Goal: Information Seeking & Learning: Stay updated

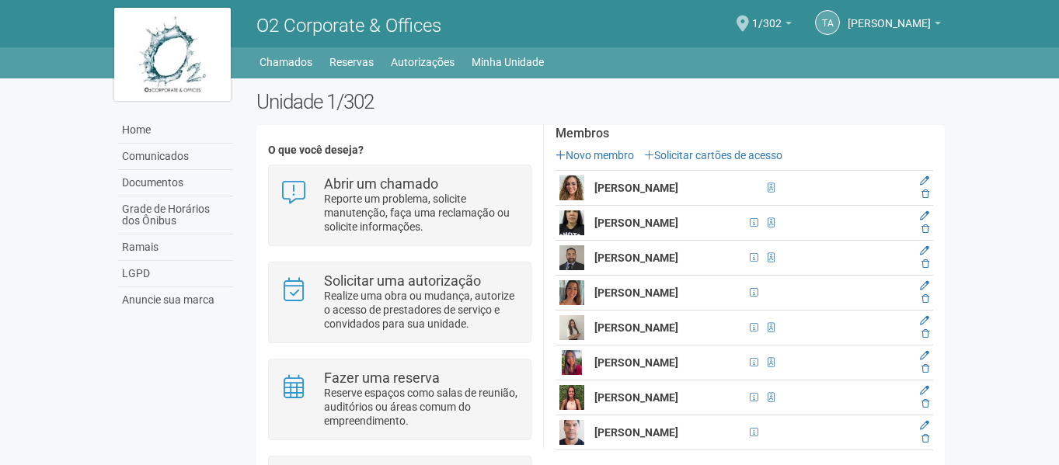
scroll to position [311, 0]
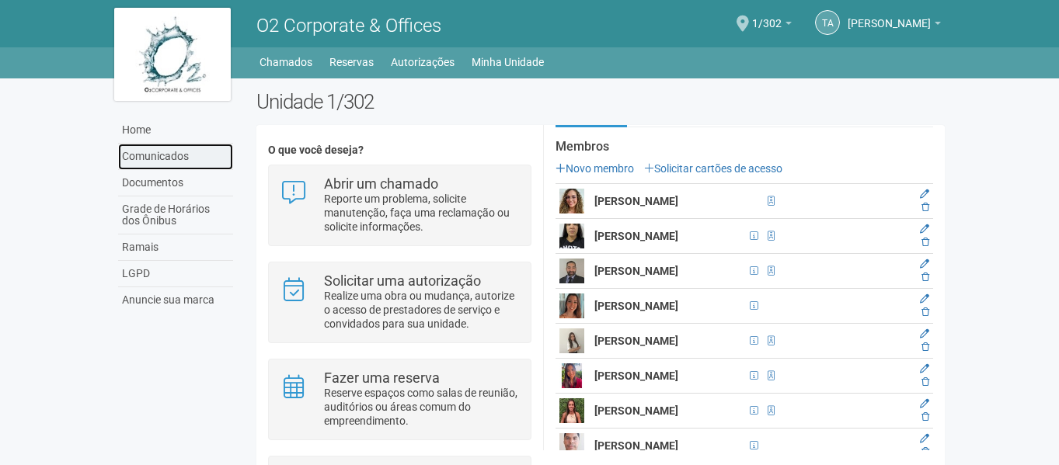
click at [167, 158] on link "Comunicados" at bounding box center [175, 157] width 115 height 26
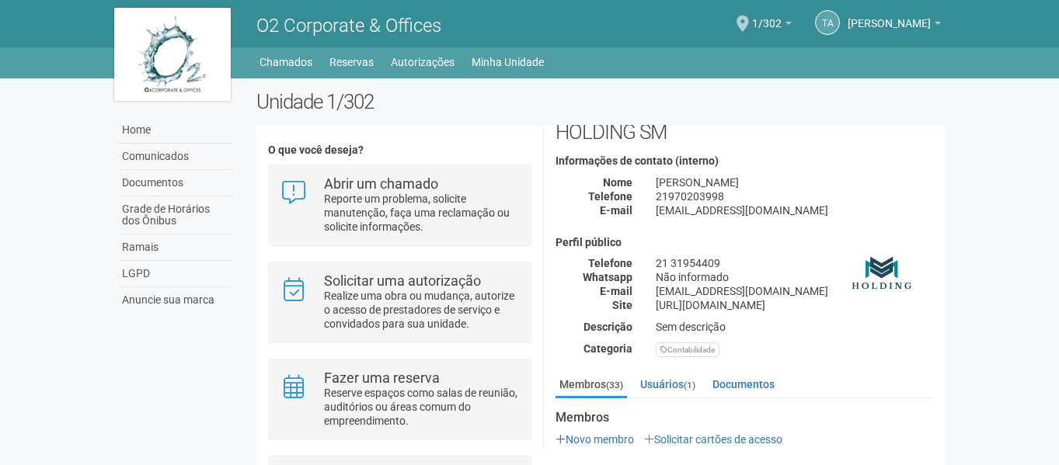
scroll to position [155, 0]
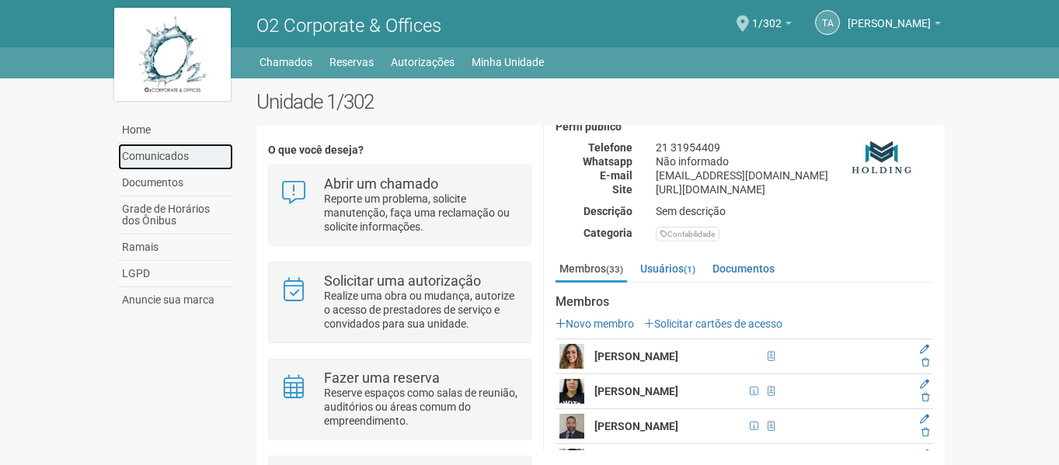
click at [154, 157] on link "Comunicados" at bounding box center [175, 157] width 115 height 26
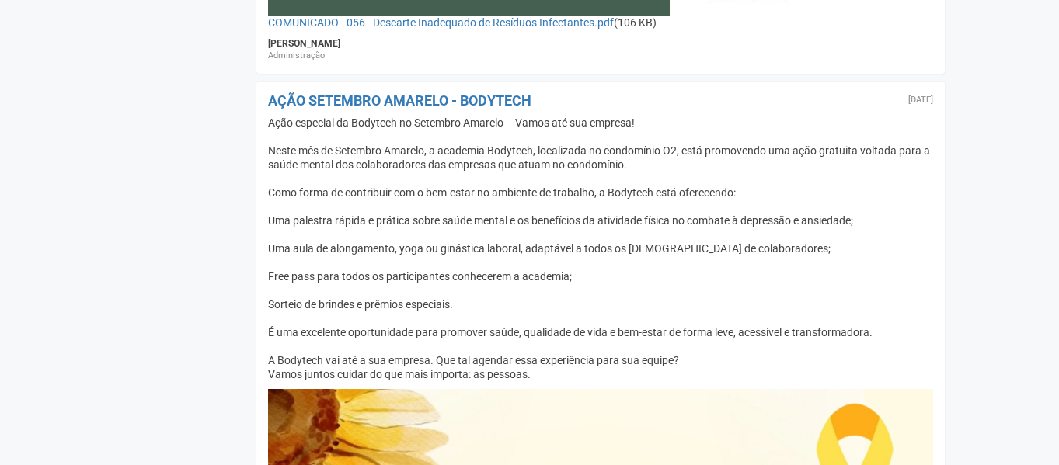
scroll to position [3728, 0]
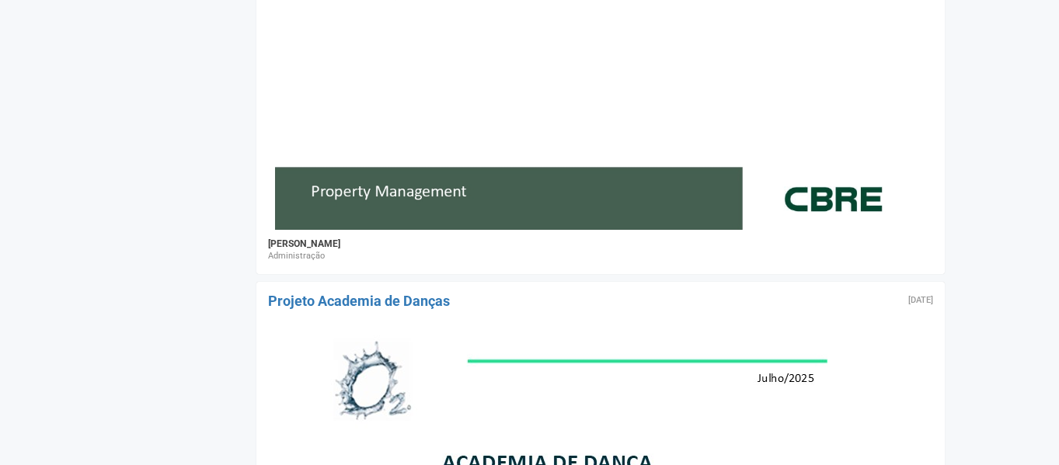
scroll to position [7301, 0]
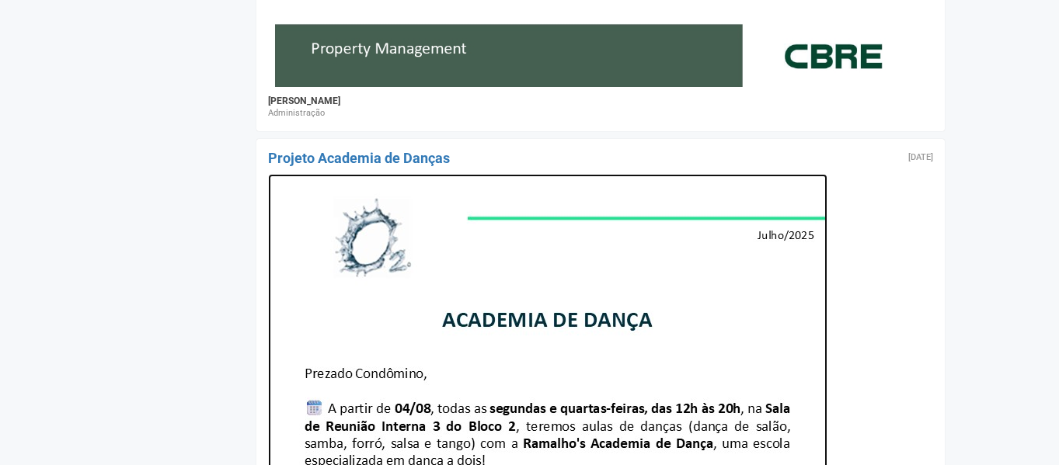
drag, startPoint x: 658, startPoint y: 251, endPoint x: 665, endPoint y: 245, distance: 8.9
